Goal: Navigation & Orientation: Find specific page/section

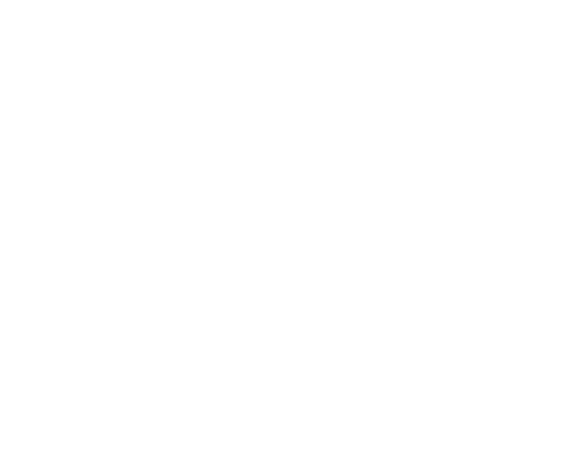
select select "*"
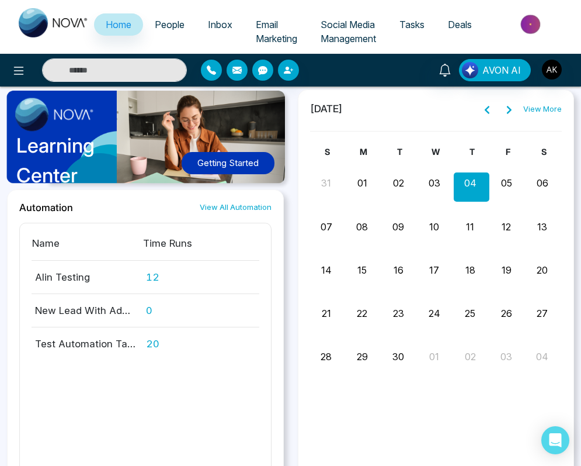
scroll to position [1114, 0]
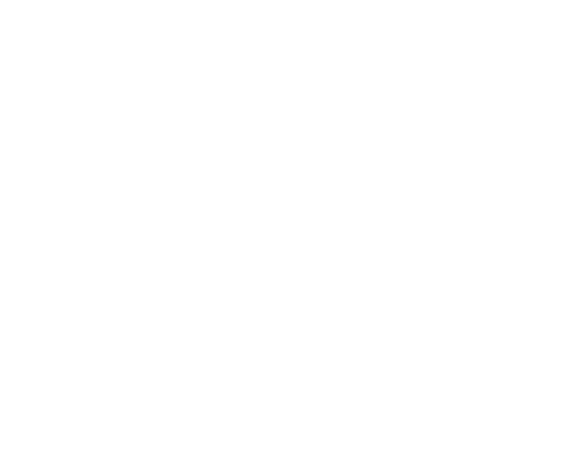
select select "*"
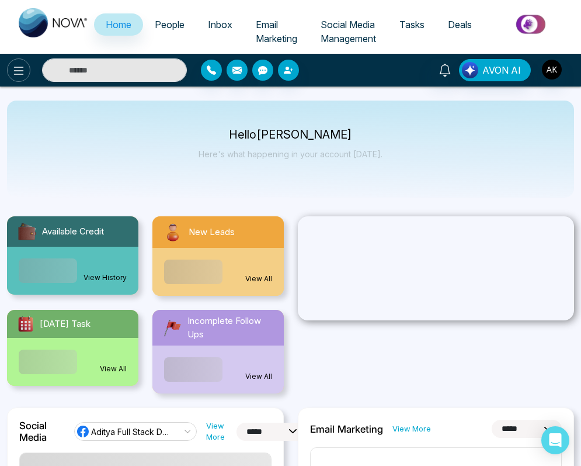
click at [21, 74] on icon at bounding box center [19, 71] width 14 height 14
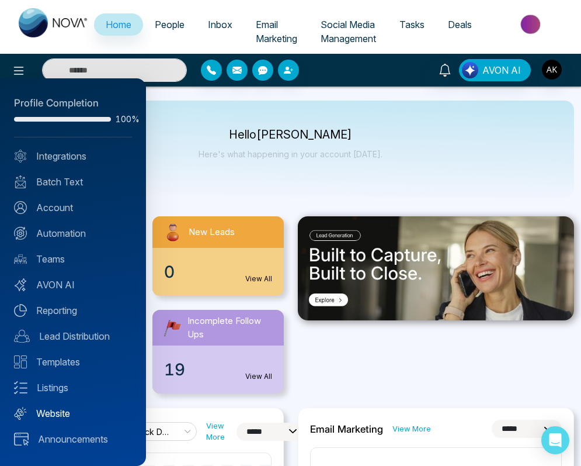
click at [56, 410] on link "Website" at bounding box center [73, 413] width 118 height 14
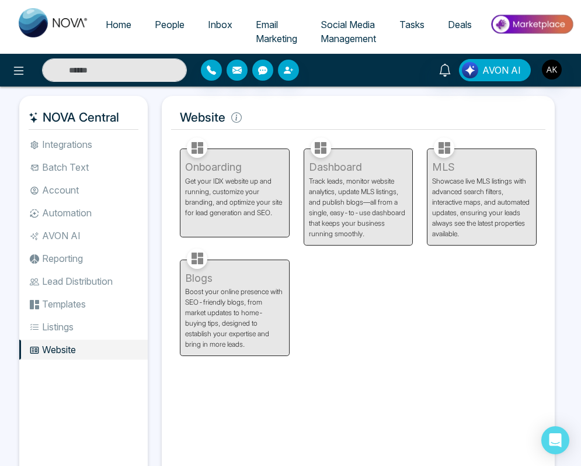
click at [379, 278] on div "Onboarding Get your IDX website up and running, customize your branding, and op…" at bounding box center [358, 244] width 371 height 221
click at [247, 199] on div "Onboarding Get your IDX website up and running, customize your branding, and op…" at bounding box center [235, 189] width 124 height 111
click at [412, 199] on div "Dashboard Track leads, monitor website analytics, update MLS listings, and publ…" at bounding box center [359, 189] width 124 height 111
click at [445, 199] on div "MLS Showcase live MLS listings with advanced search filters, interactive maps, …" at bounding box center [482, 189] width 124 height 111
click at [393, 197] on div "Dashboard Track leads, monitor website analytics, update MLS listings, and publ…" at bounding box center [359, 189] width 124 height 111
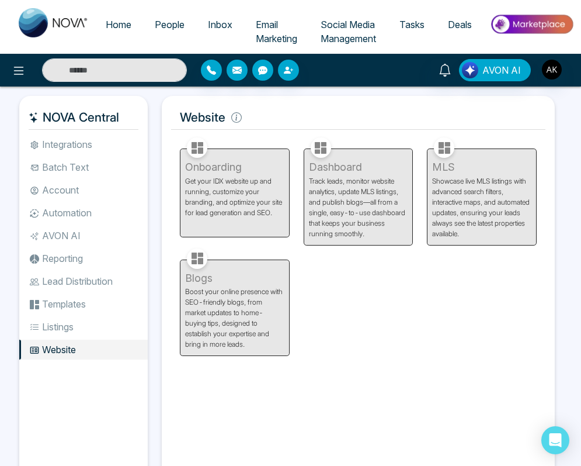
click at [476, 197] on div "MLS Showcase live MLS listings with advanced search filters, interactive maps, …" at bounding box center [482, 189] width 124 height 111
click at [252, 295] on div "Blogs Boost your online presence with SEO-friendly blogs, from market updates t…" at bounding box center [235, 300] width 124 height 111
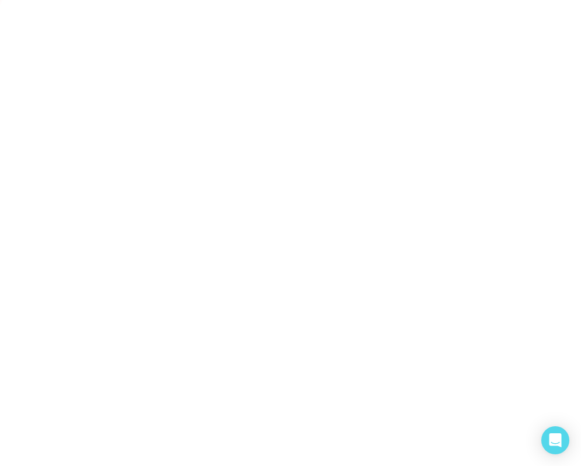
click at [198, 14] on body "/dashboard" at bounding box center [290, 233] width 581 height 466
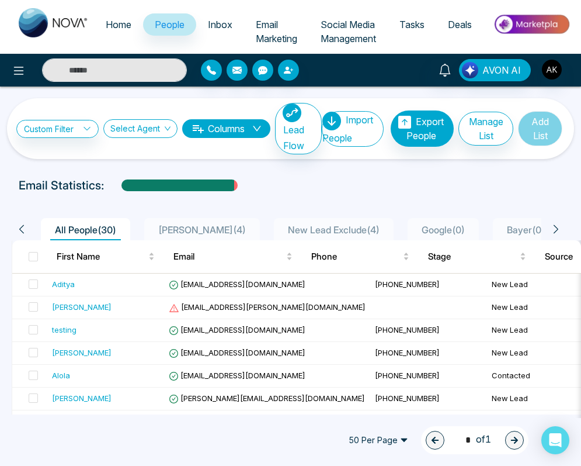
click at [208, 29] on span "Inbox" at bounding box center [220, 25] width 25 height 12
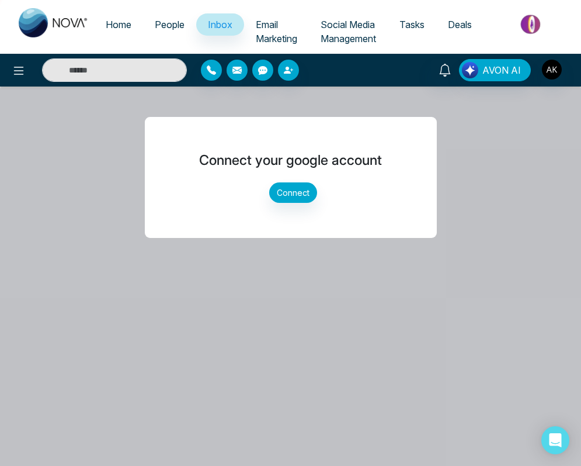
click at [163, 19] on span "People" at bounding box center [170, 25] width 30 height 12
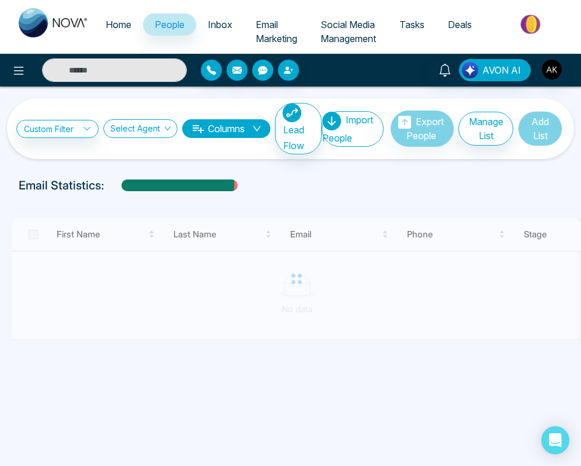
click at [106, 25] on span "Home" at bounding box center [119, 25] width 26 height 12
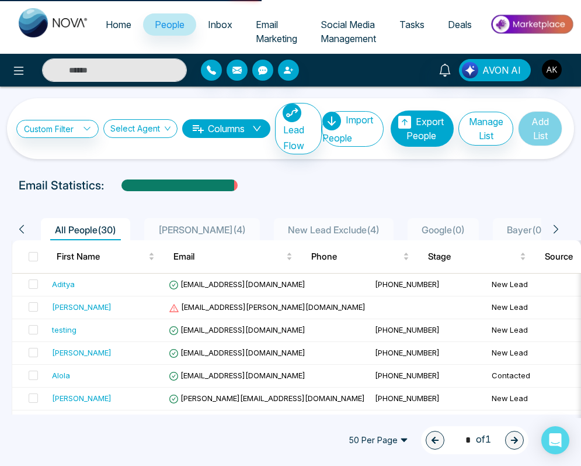
select select "*"
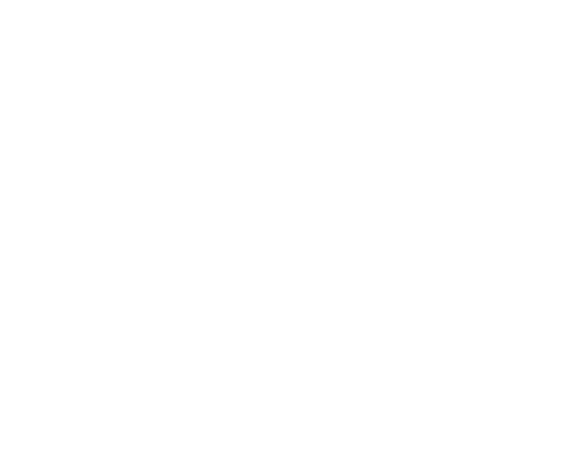
select select "*"
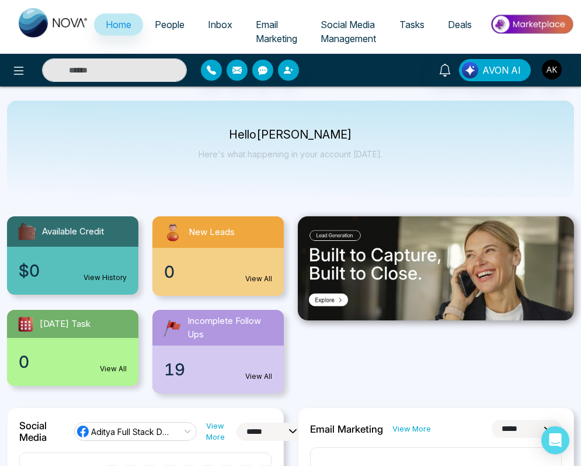
click at [421, 21] on span "Tasks" at bounding box center [412, 25] width 25 height 12
